Goal: Task Accomplishment & Management: Manage account settings

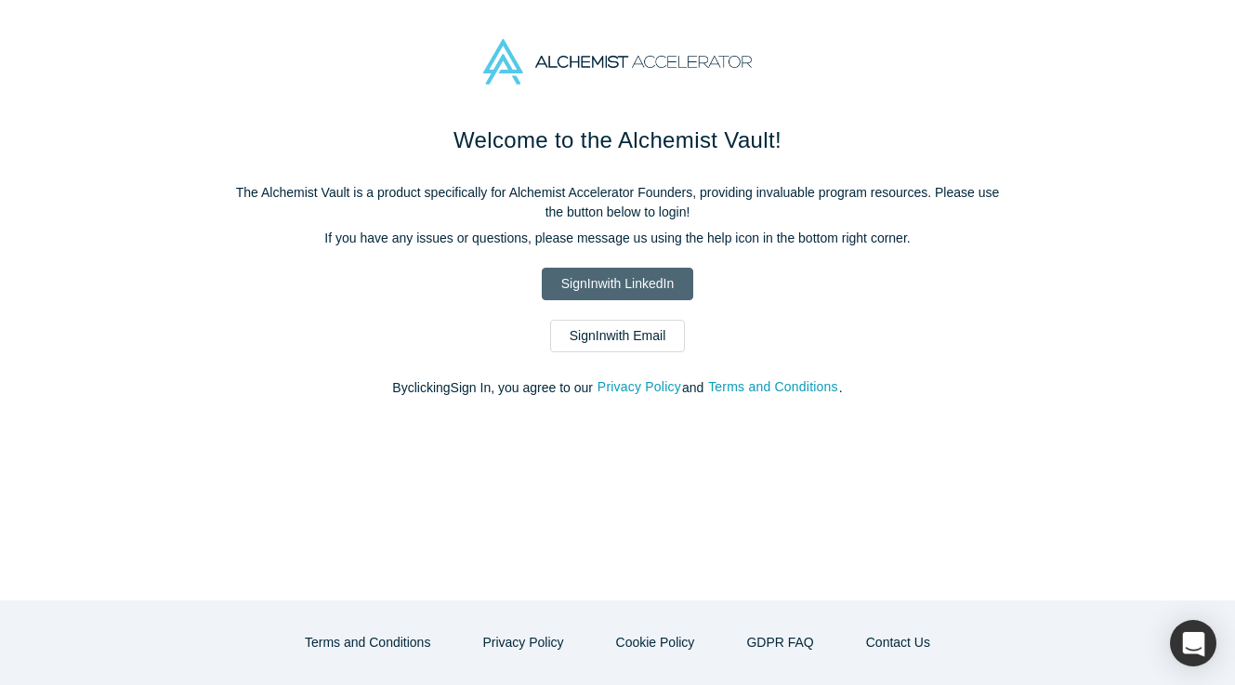
click at [622, 288] on link "Sign In with LinkedIn" at bounding box center [618, 284] width 152 height 33
click at [628, 346] on link "Sign In with Email" at bounding box center [618, 336] width 136 height 33
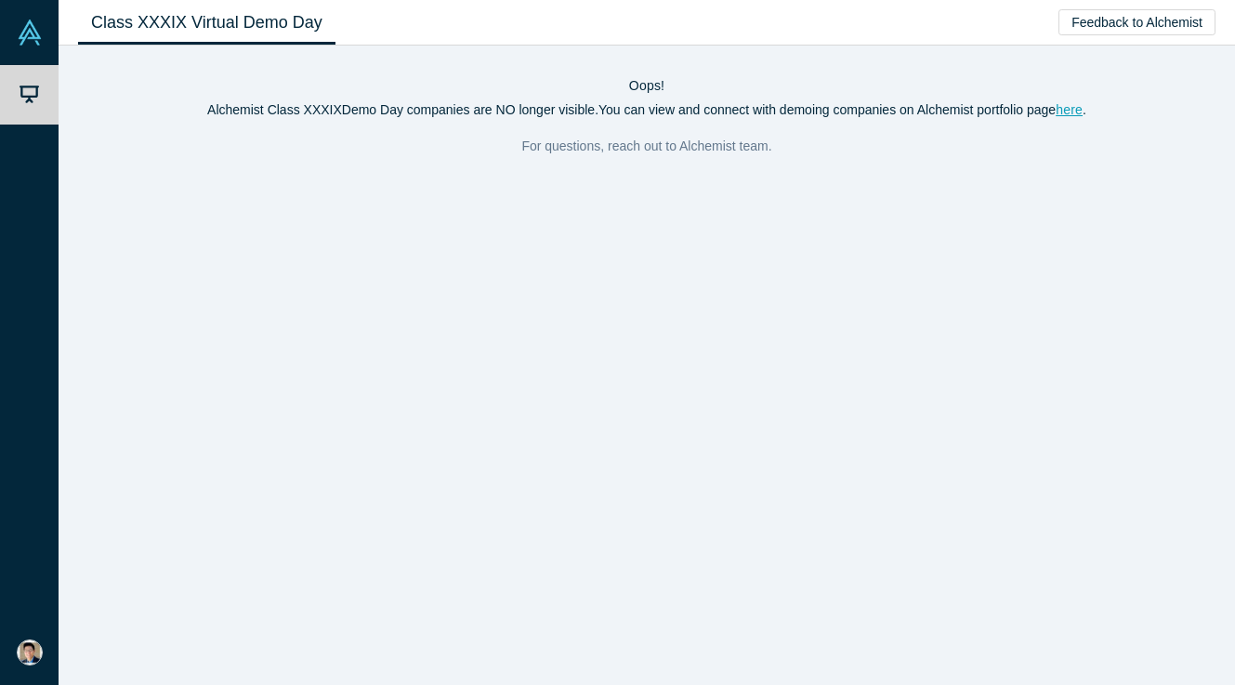
click at [649, 73] on div "Oops! Alchemist Class XXXIX Demo Day companies are NO longer visible. You can v…" at bounding box center [647, 366] width 1177 height 640
click at [117, 33] on link "Class XXXIX Virtual Demo Day" at bounding box center [207, 23] width 258 height 44
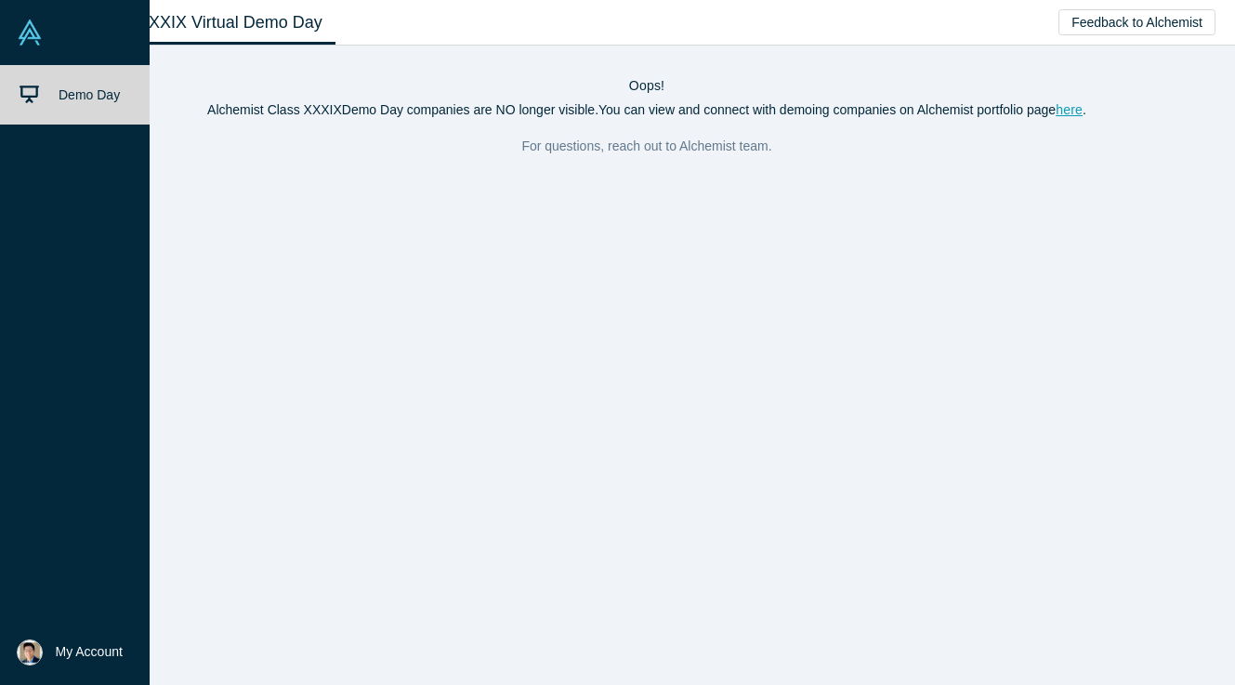
click at [19, 32] on img at bounding box center [30, 33] width 26 height 26
click at [93, 653] on span "My Account" at bounding box center [89, 652] width 67 height 20
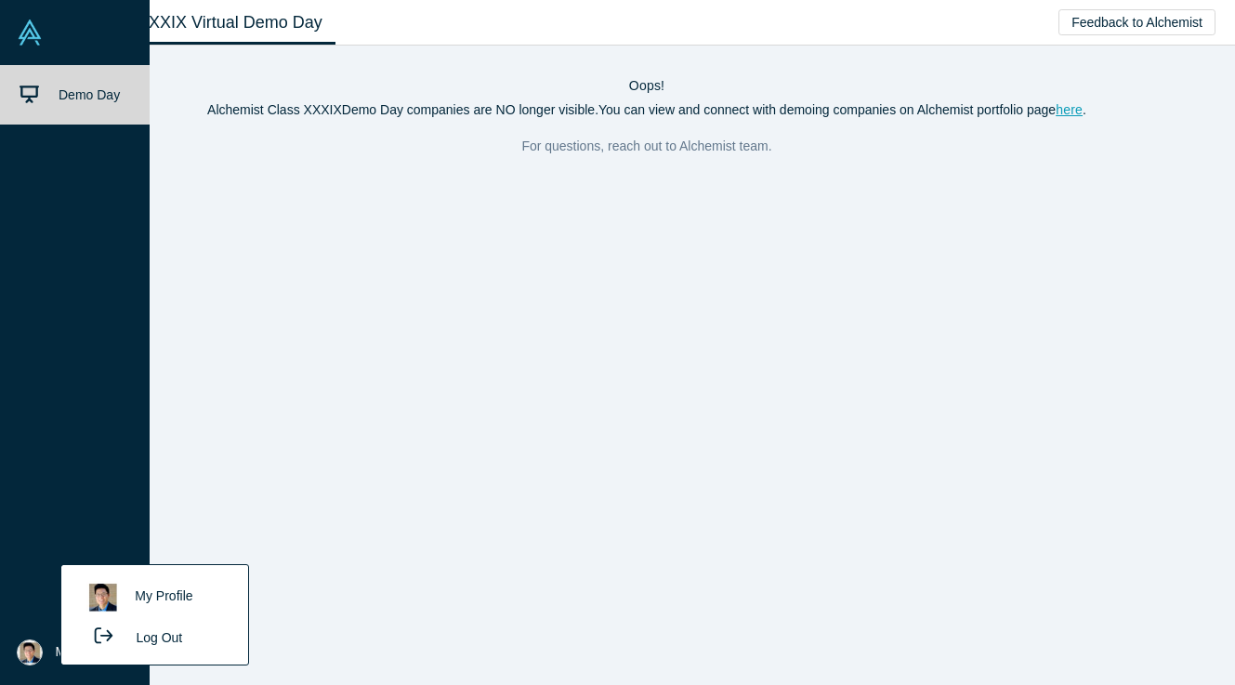
click at [136, 604] on link "My Profile" at bounding box center [154, 598] width 154 height 46
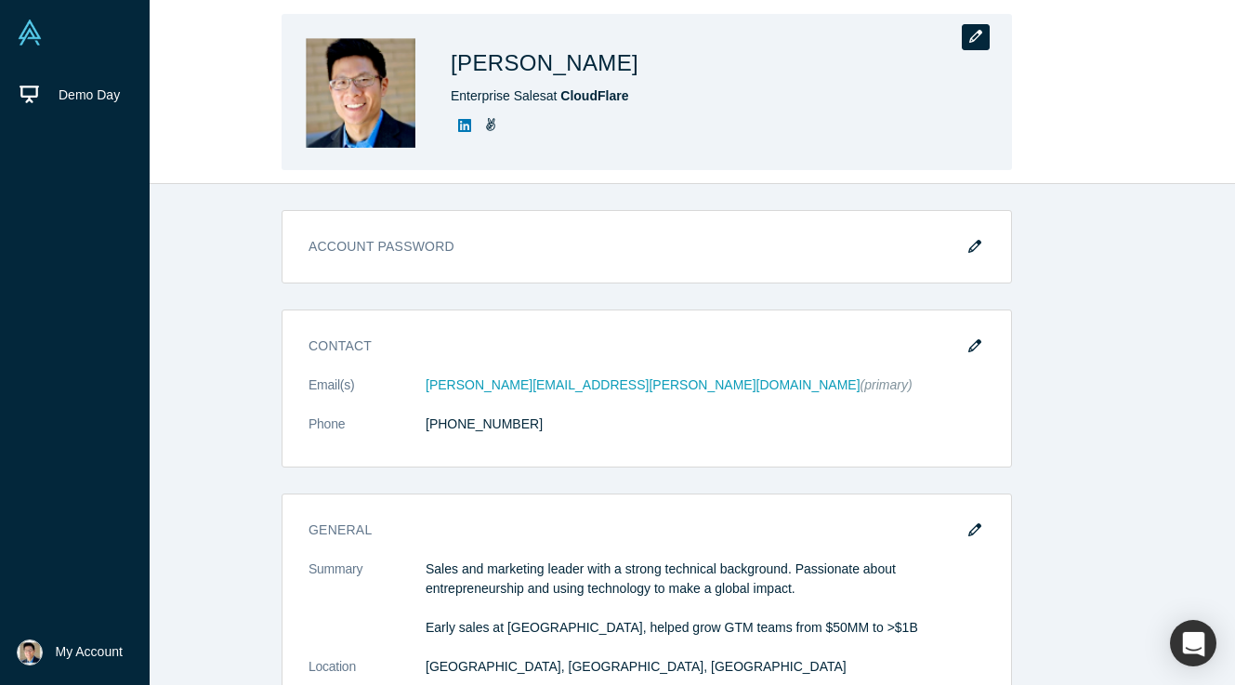
click at [989, 32] on button "button" at bounding box center [976, 37] width 28 height 26
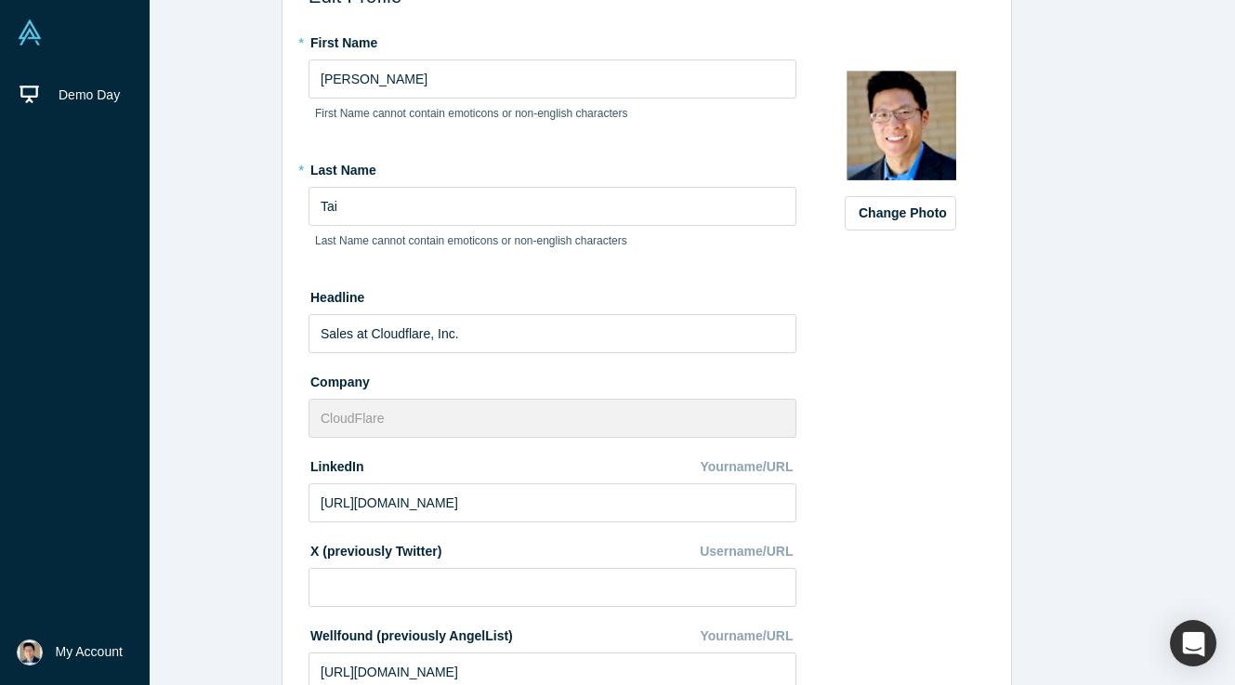
scroll to position [93, 0]
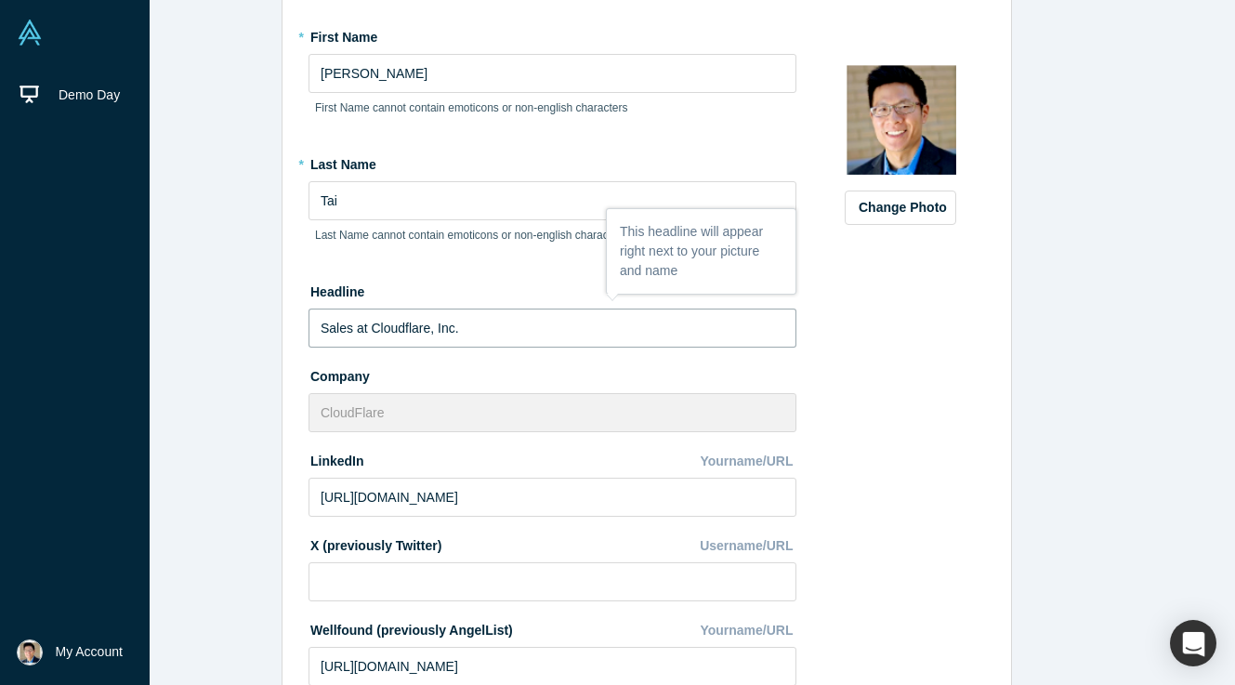
drag, startPoint x: 354, startPoint y: 324, endPoint x: 277, endPoint y: 319, distance: 77.3
click at [278, 322] on div "Edit Profile * First Name [PERSON_NAME] First Name cannot contain emoticons or …" at bounding box center [647, 342] width 1177 height 685
drag, startPoint x: 471, startPoint y: 329, endPoint x: 370, endPoint y: 323, distance: 101.5
click at [370, 323] on input "Sales at Cloudflare, Inc." at bounding box center [553, 328] width 488 height 39
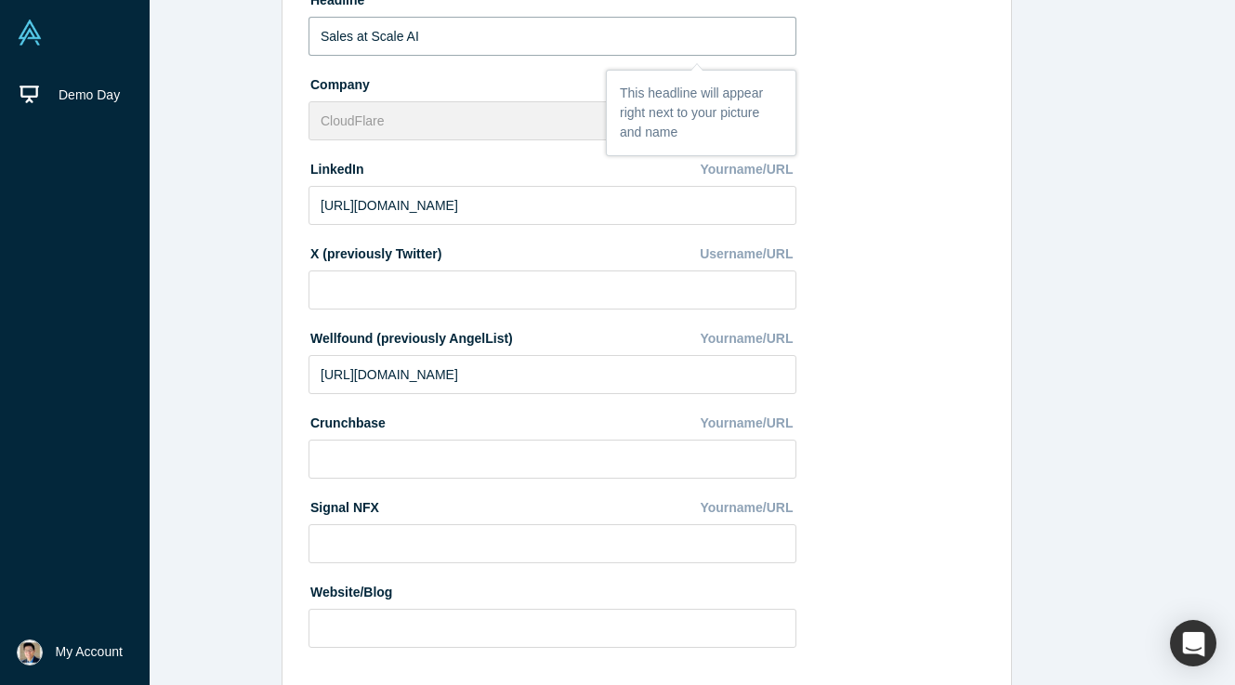
scroll to position [472, 0]
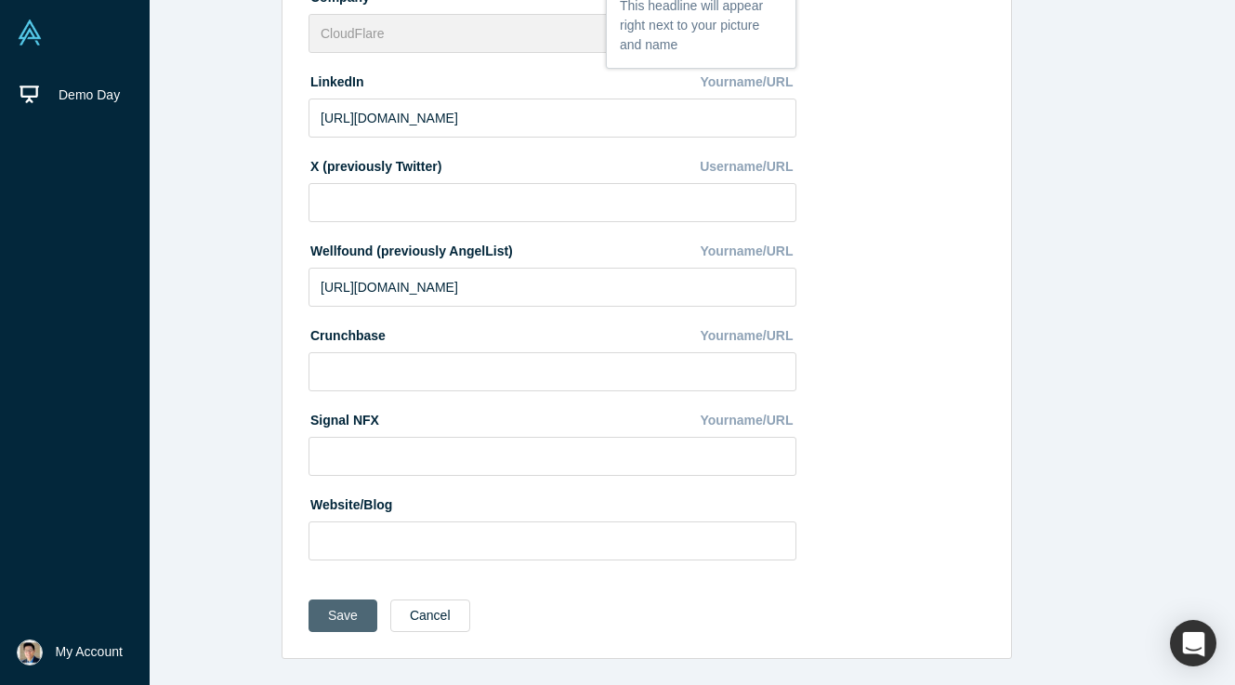
type input "Sales at Scale AI"
click at [346, 608] on button "Save" at bounding box center [343, 616] width 69 height 33
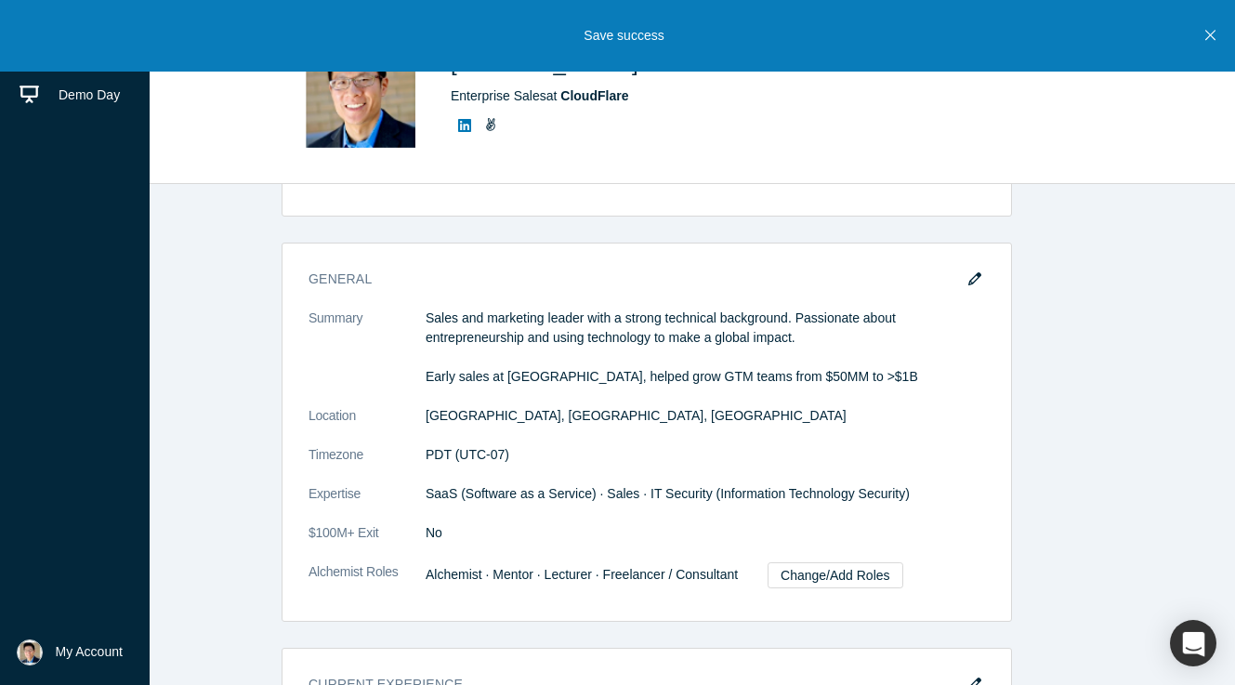
scroll to position [225, 0]
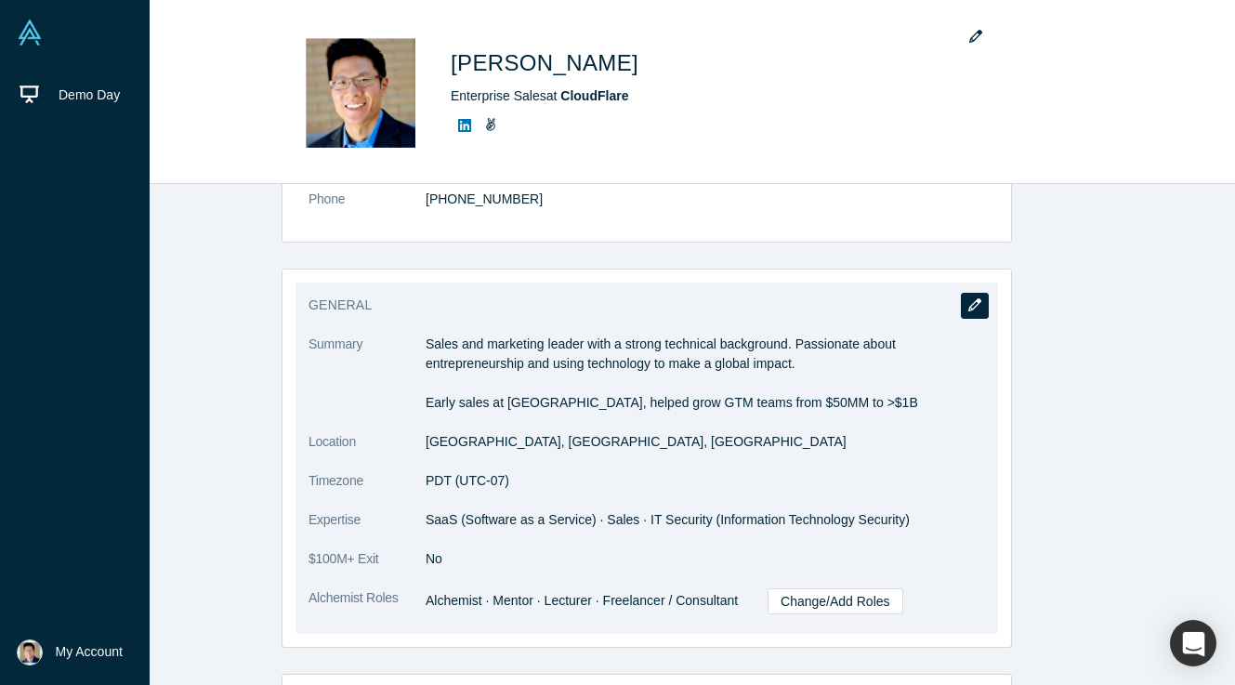
click at [969, 305] on icon "button" at bounding box center [975, 304] width 13 height 13
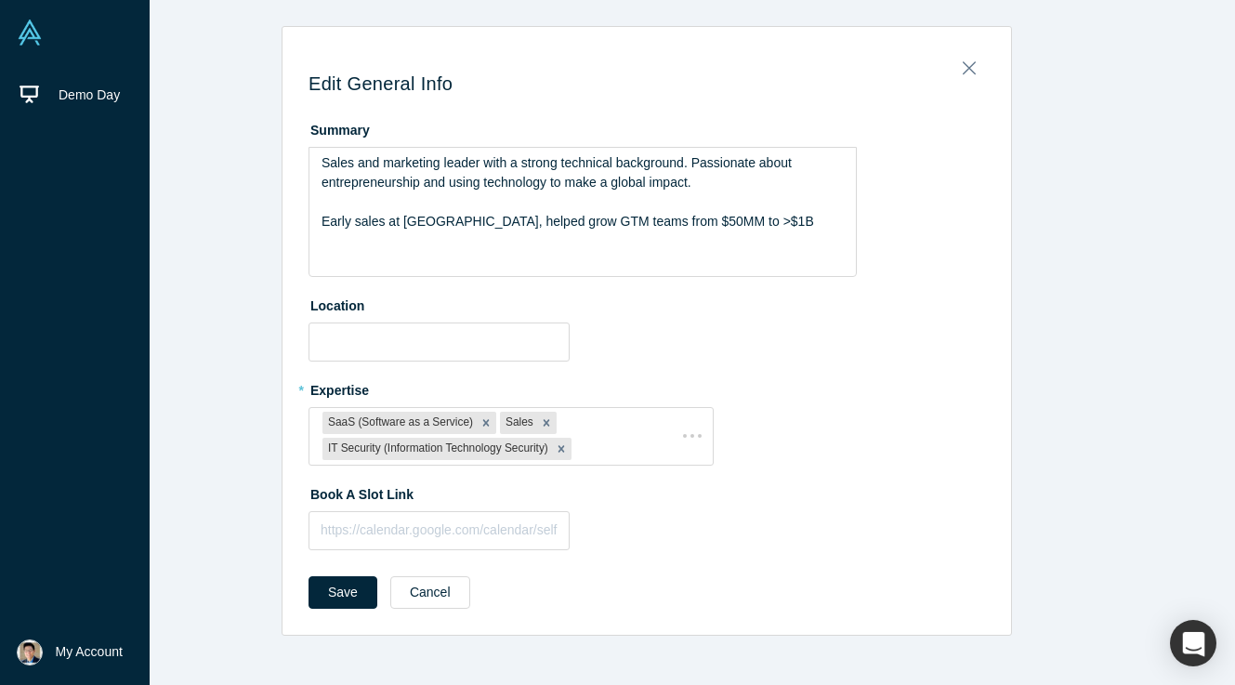
type input "[GEOGRAPHIC_DATA], [GEOGRAPHIC_DATA], [GEOGRAPHIC_DATA]"
click at [751, 218] on div "Sales and marketing leader with a strong technical background. Passionate about…" at bounding box center [583, 192] width 523 height 78
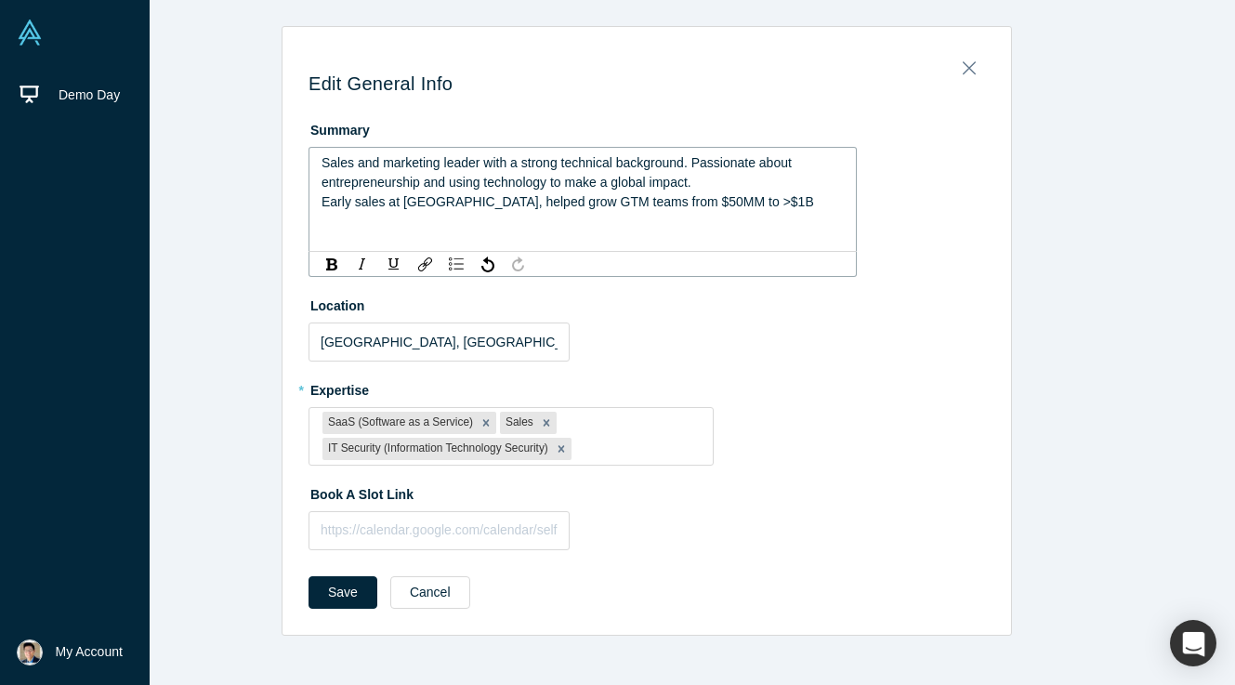
click at [586, 192] on div "Sales and marketing leader with a strong technical background. Passionate about…" at bounding box center [583, 172] width 523 height 39
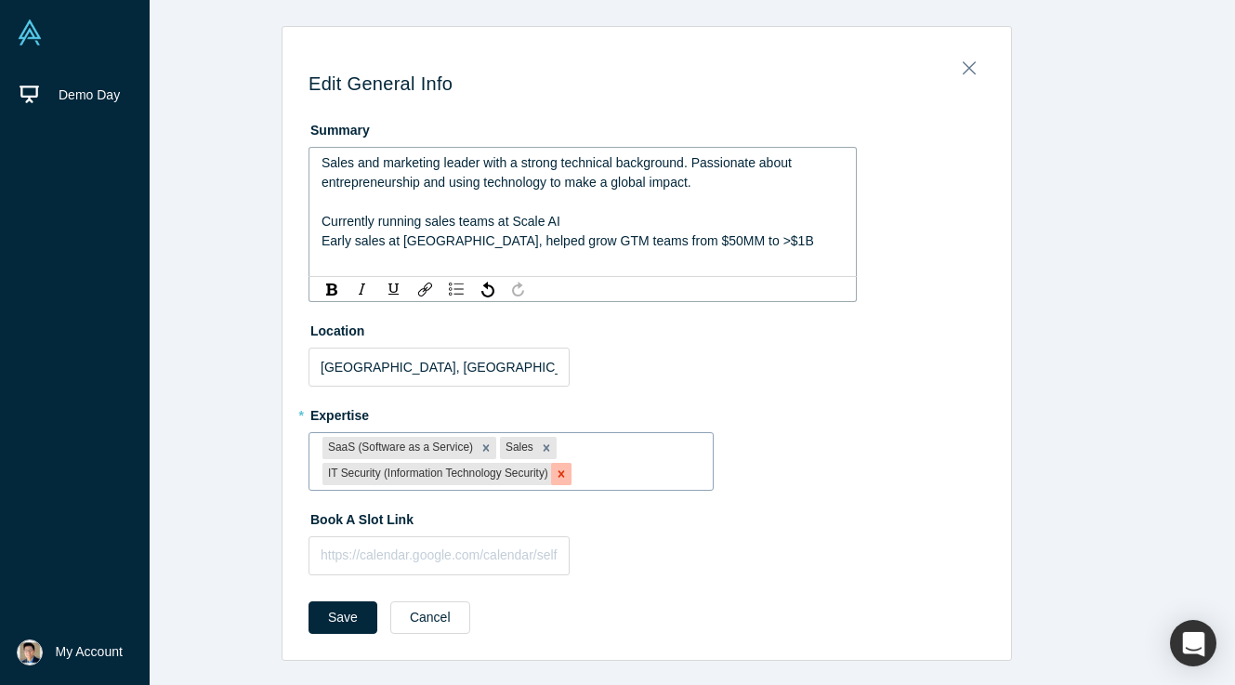
click at [565, 479] on icon "Remove IT Security (Information Technology Security)" at bounding box center [561, 474] width 13 height 13
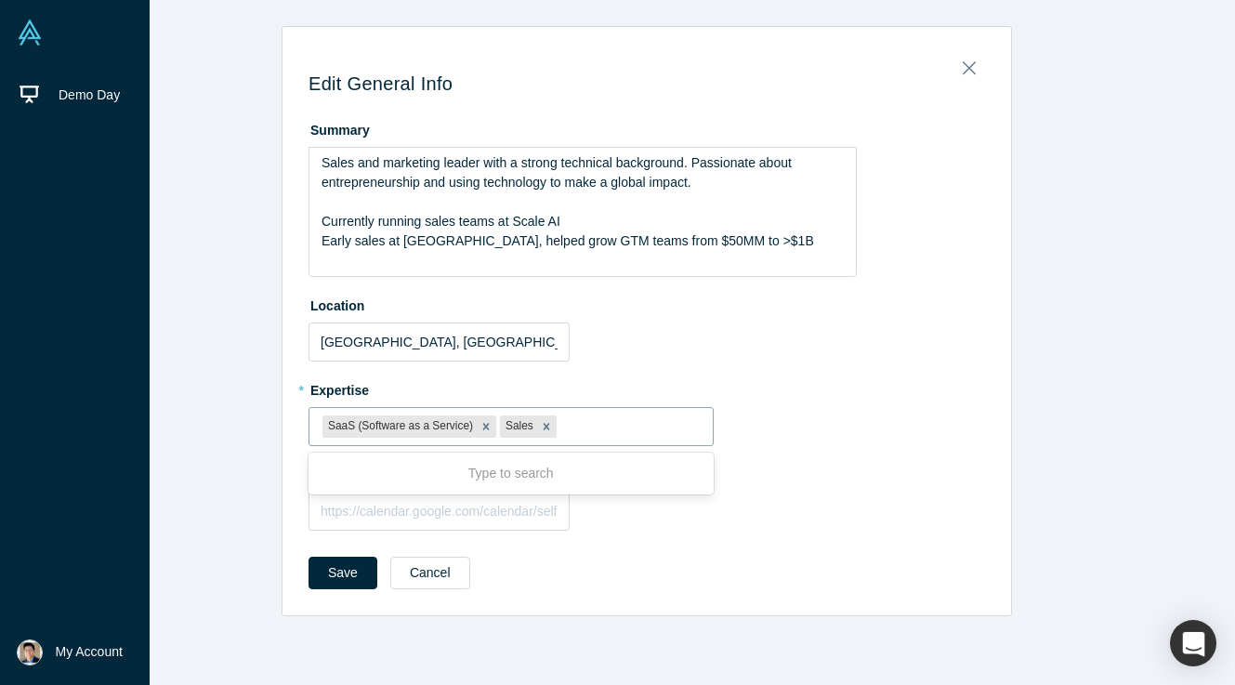
click at [568, 429] on div at bounding box center [630, 427] width 139 height 23
type input "ai"
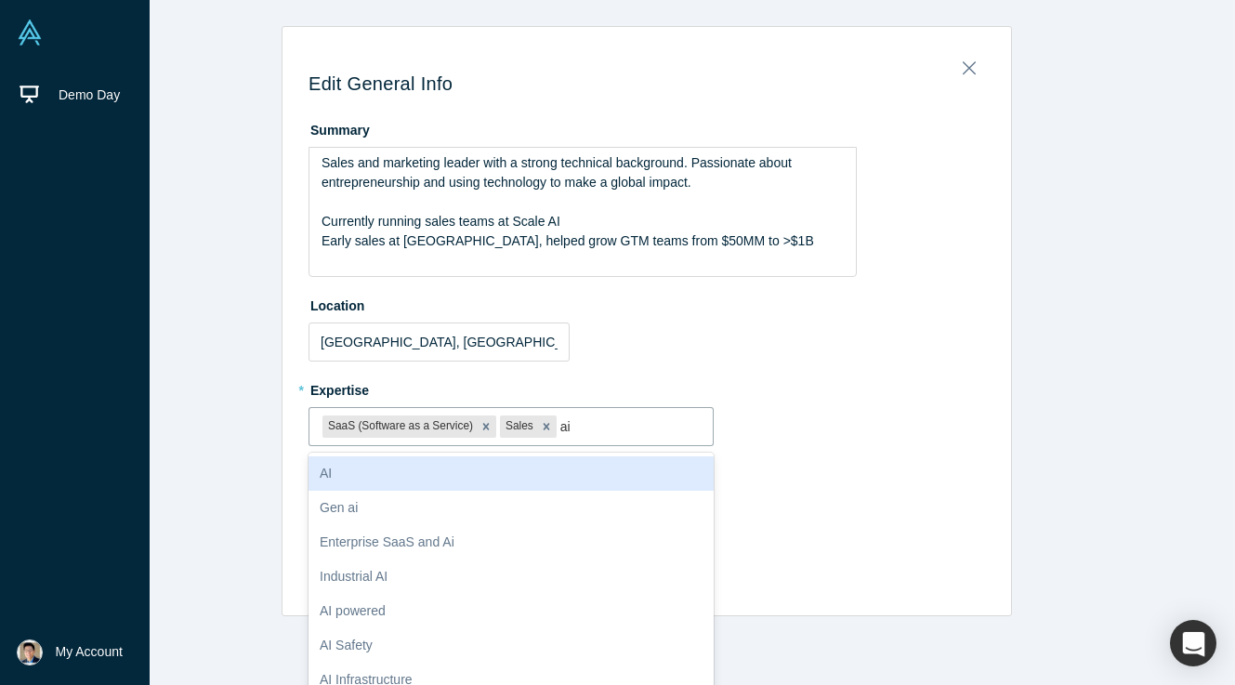
click at [511, 476] on div "AI" at bounding box center [511, 473] width 405 height 34
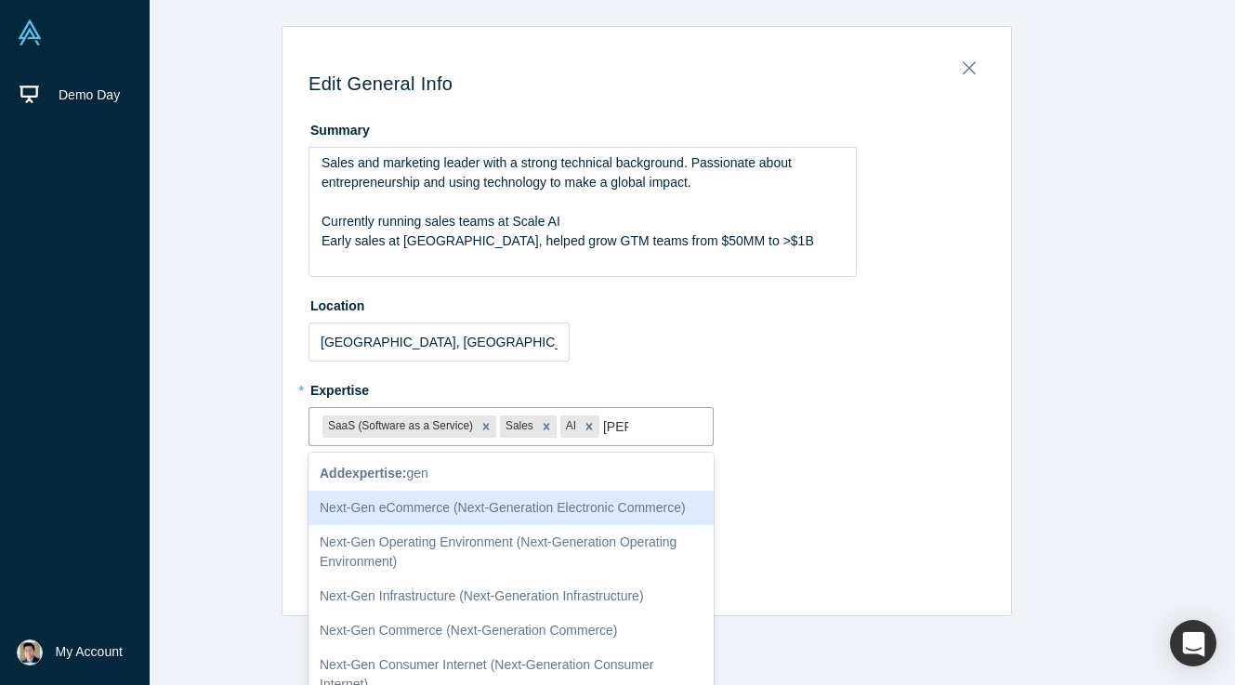
type input "genai"
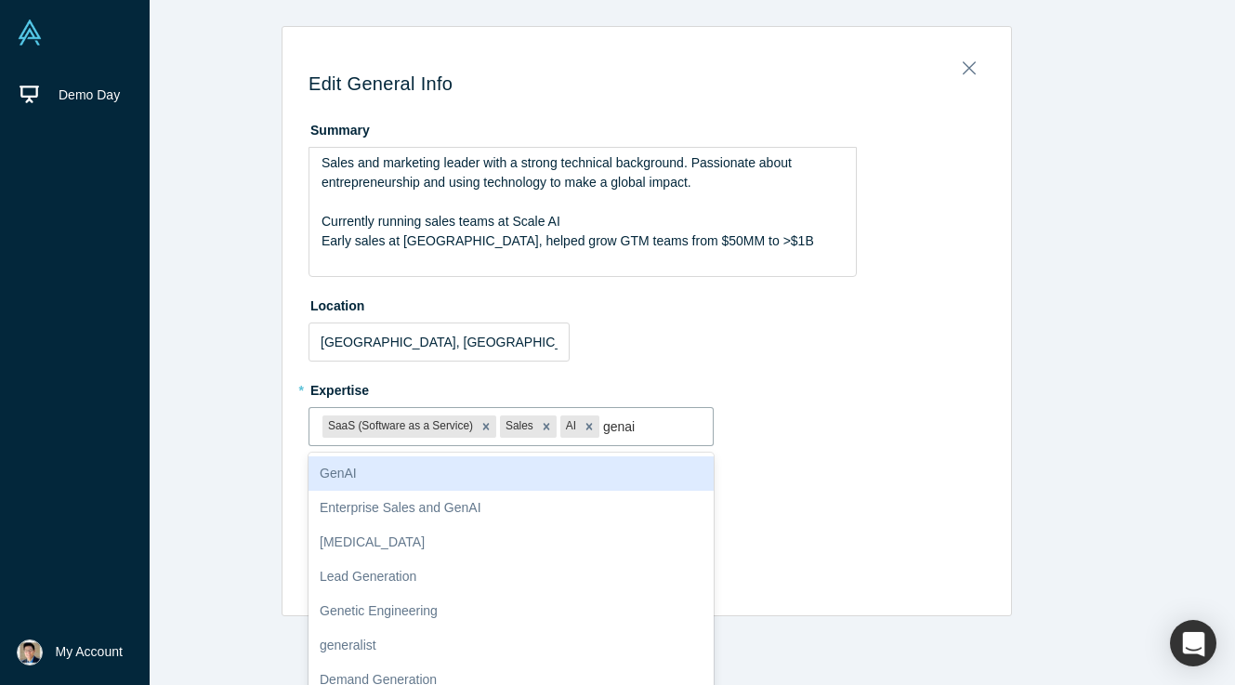
click at [405, 471] on div "GenAI" at bounding box center [511, 473] width 405 height 34
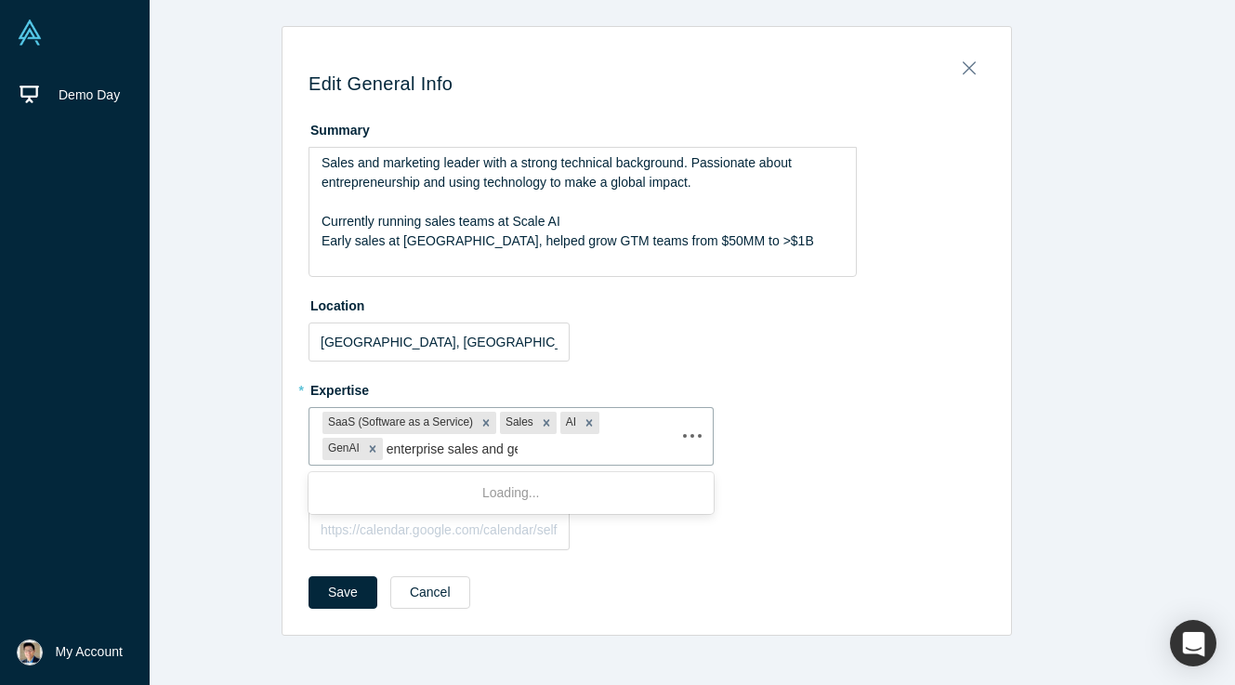
type input "enterprise sales and gen"
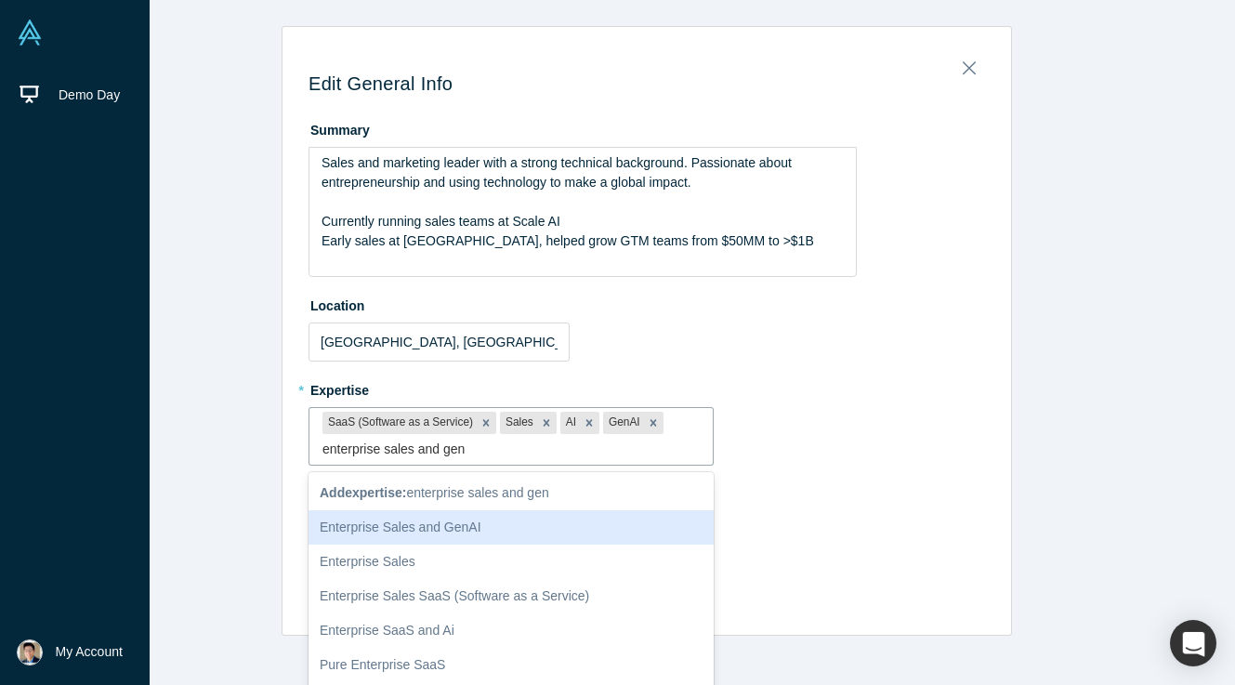
click at [503, 524] on div "Enterprise Sales and GenAI" at bounding box center [511, 527] width 405 height 34
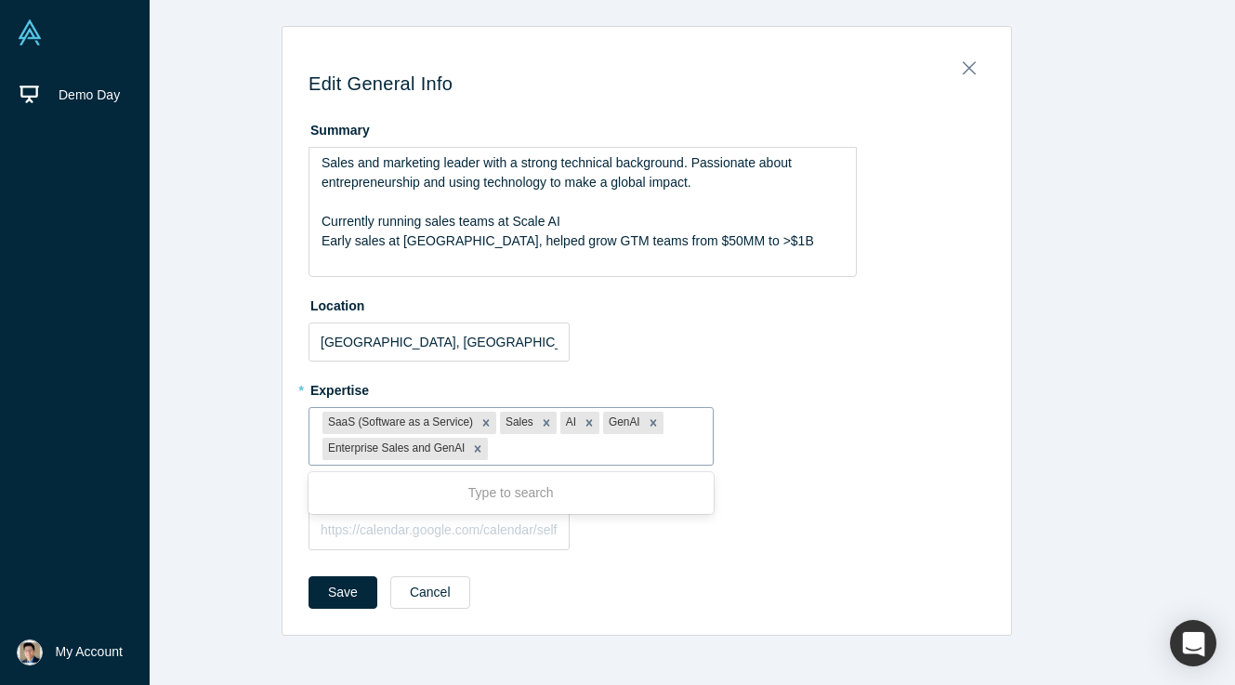
click at [507, 448] on div at bounding box center [595, 449] width 207 height 23
type input "enterprise"
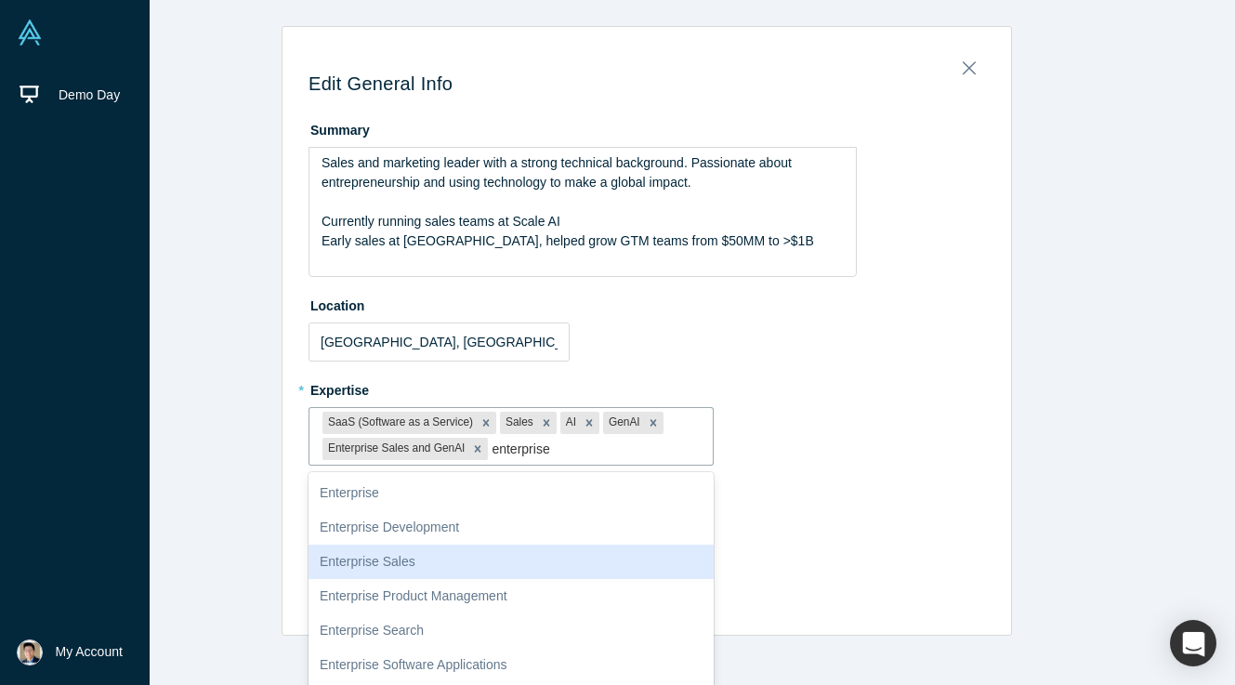
click at [434, 562] on div "Enterprise Sales" at bounding box center [511, 562] width 405 height 34
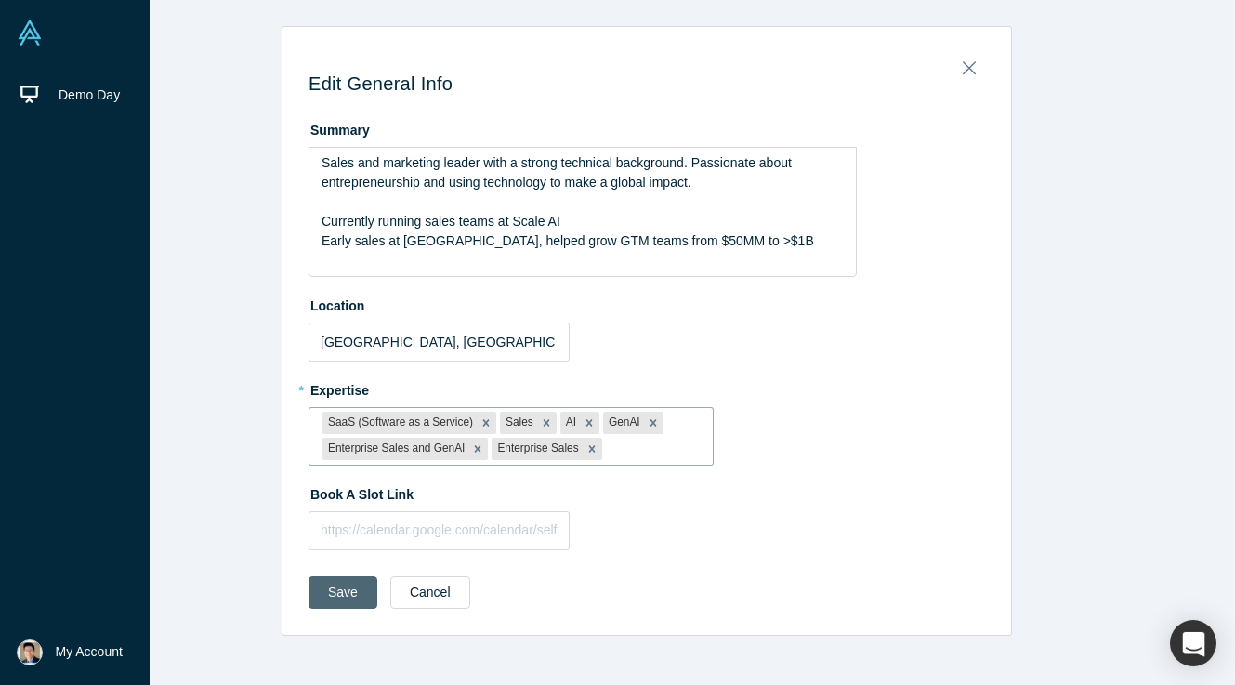
click at [359, 587] on button "Save" at bounding box center [343, 592] width 69 height 33
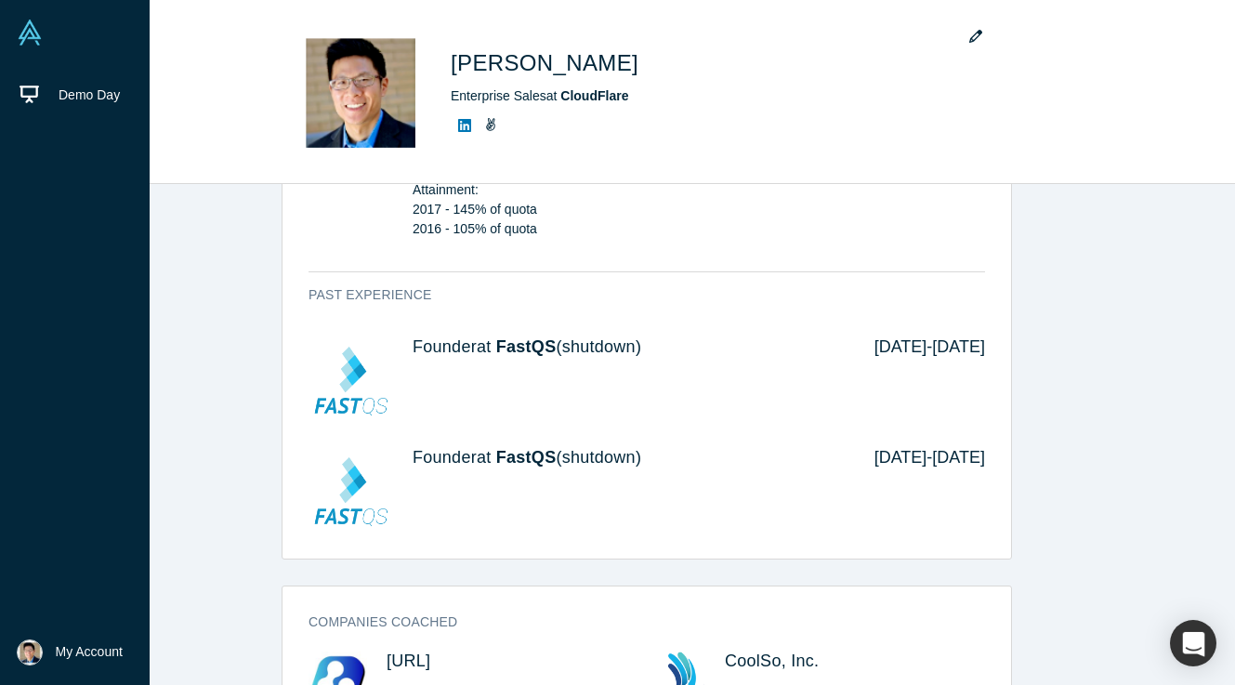
scroll to position [758, 0]
